Goal: Task Accomplishment & Management: Use online tool/utility

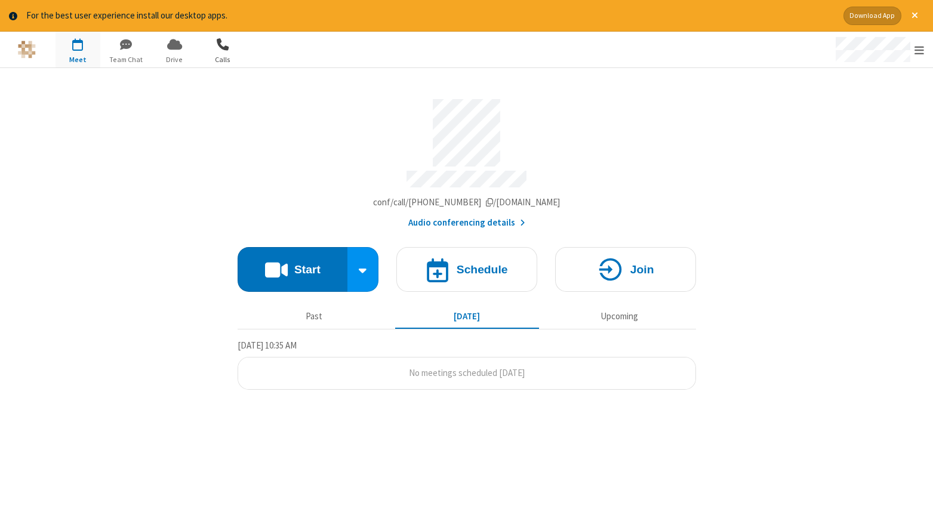
click at [233, 51] on span "button" at bounding box center [223, 44] width 45 height 20
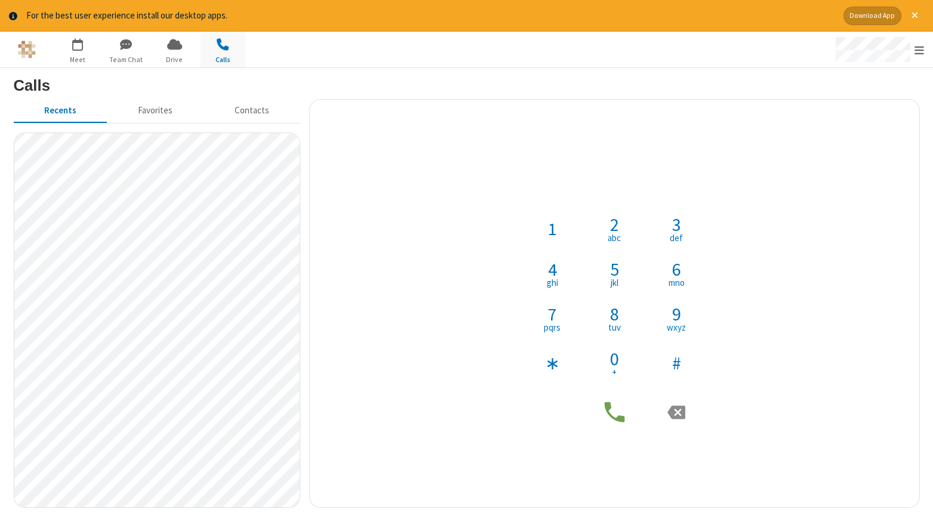
click at [624, 184] on h4 "Phone number" at bounding box center [614, 187] width 179 height 39
click at [611, 413] on icon at bounding box center [614, 412] width 27 height 27
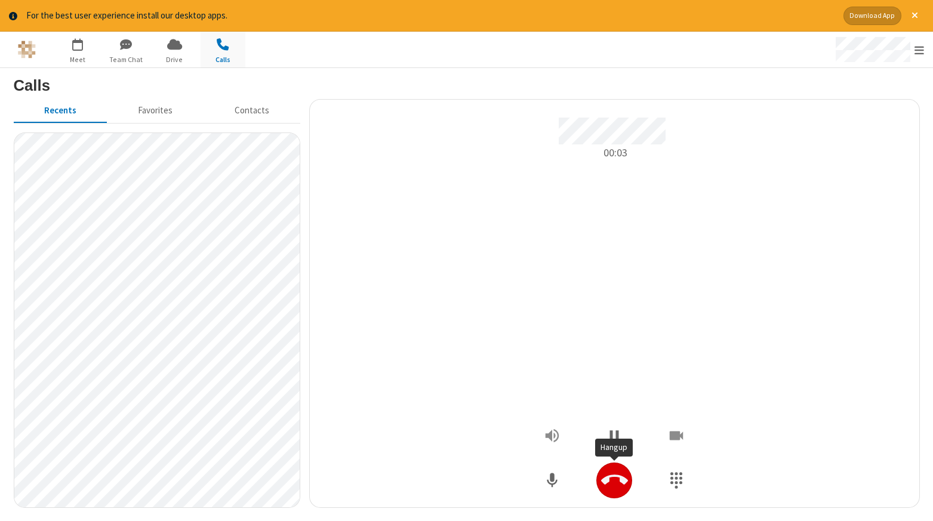
click at [610, 485] on icon "Hangup" at bounding box center [614, 480] width 27 height 27
